Goal: Find specific page/section: Find specific page/section

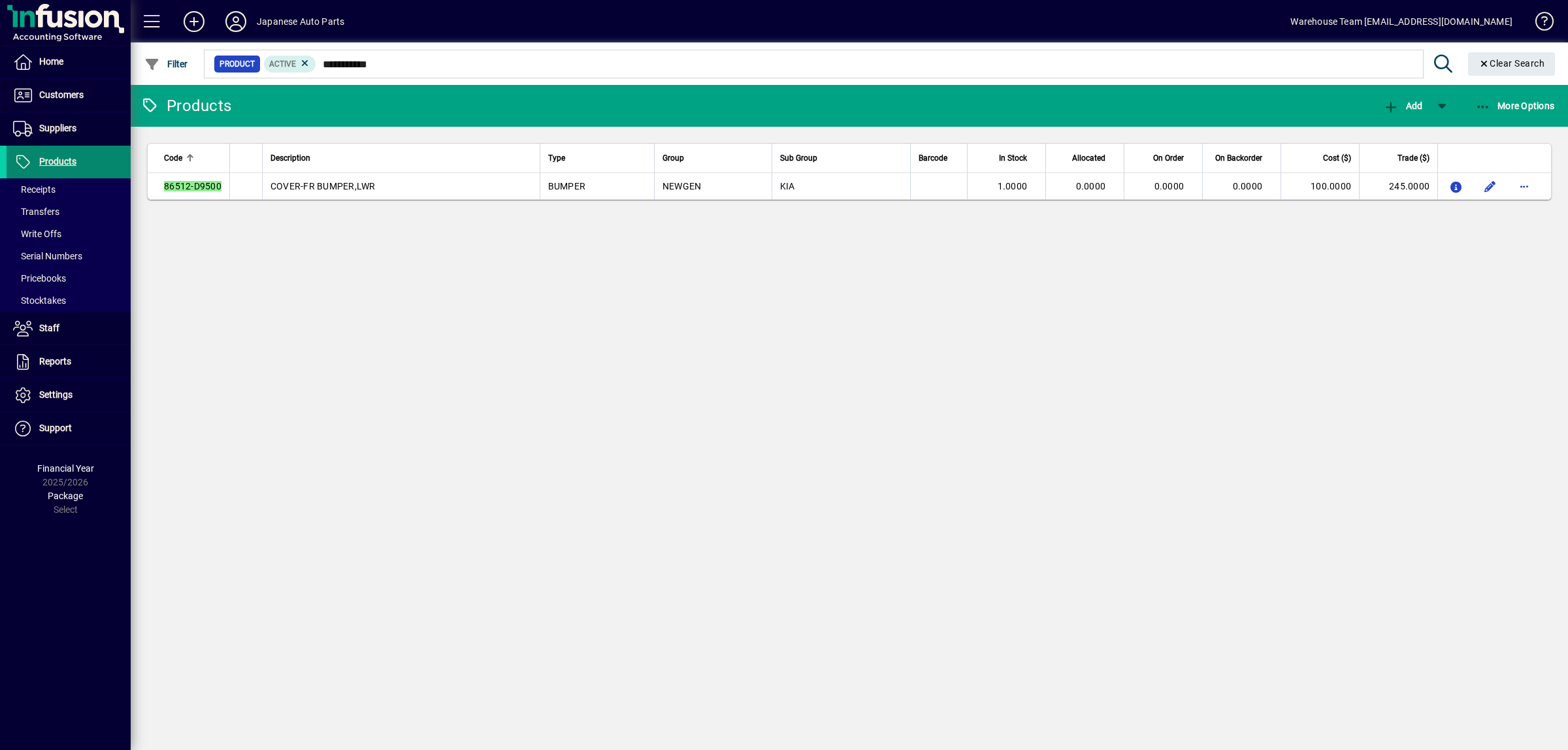
click at [48, 164] on span "Products" at bounding box center [57, 161] width 37 height 10
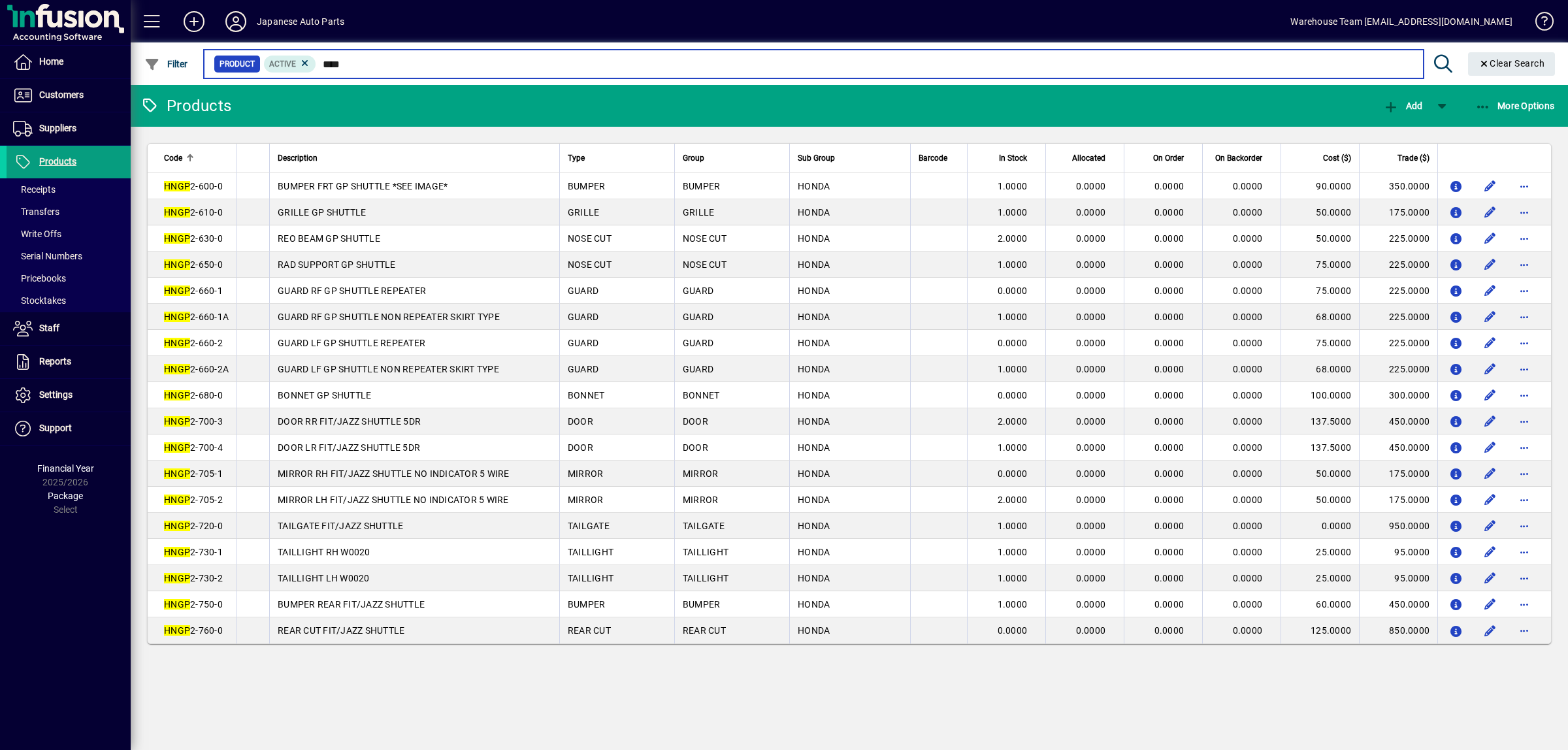
type input "****"
